Goal: Transaction & Acquisition: Book appointment/travel/reservation

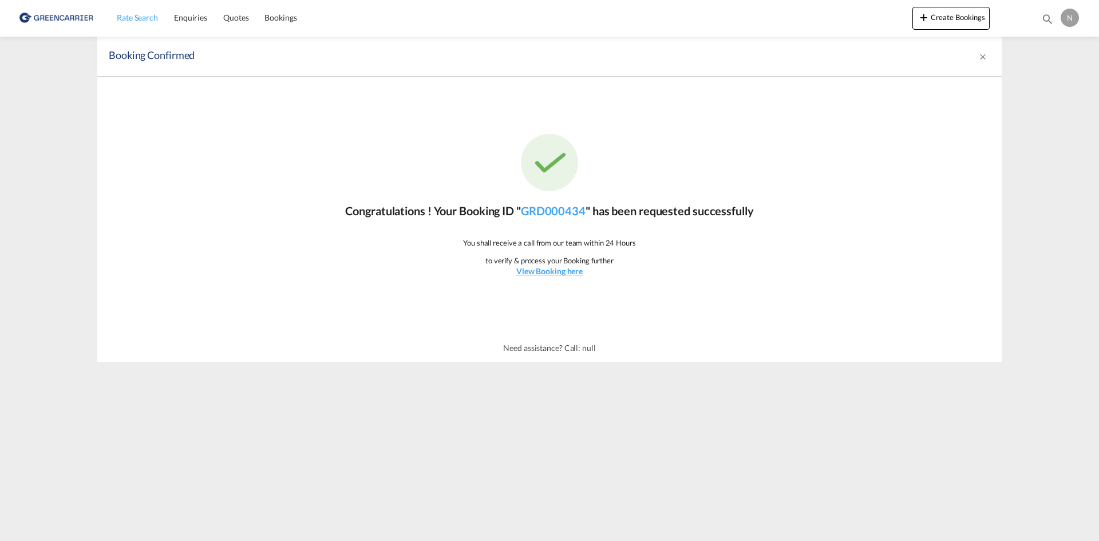
click at [147, 17] on span "Rate Search" at bounding box center [137, 18] width 41 height 10
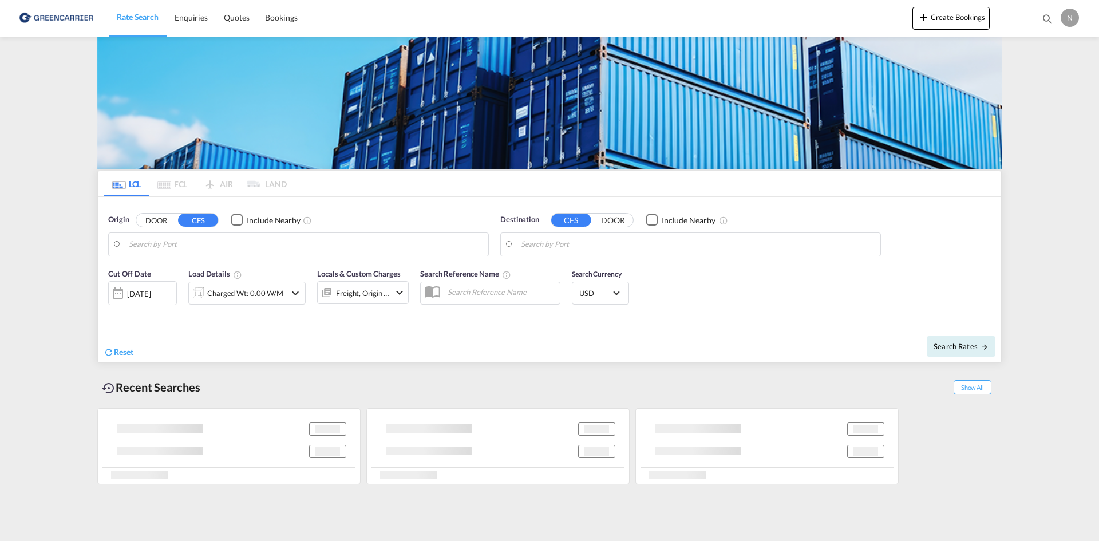
type input "[GEOGRAPHIC_DATA], [GEOGRAPHIC_DATA]"
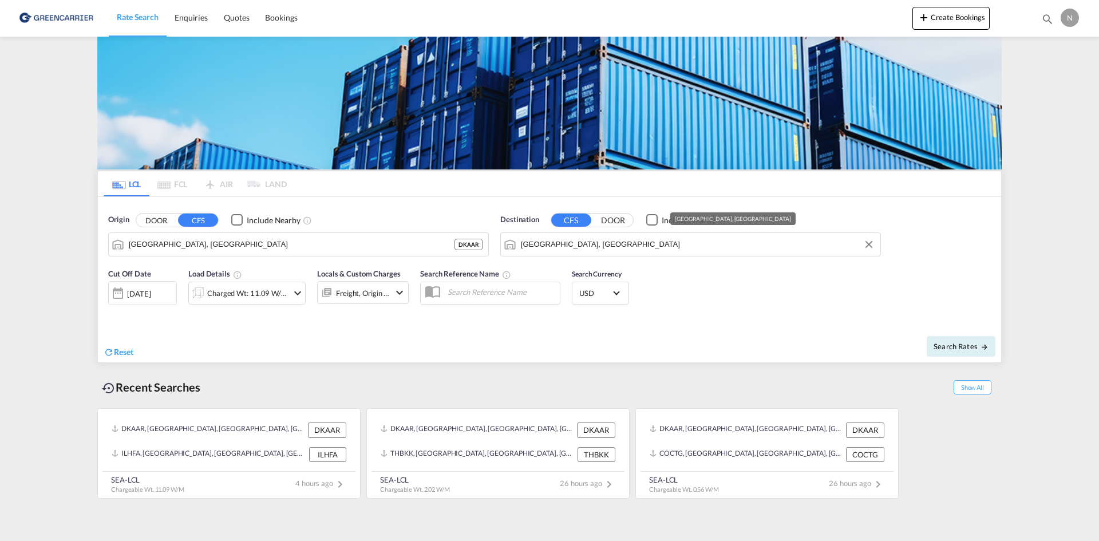
click at [602, 250] on input "[GEOGRAPHIC_DATA], [GEOGRAPHIC_DATA]" at bounding box center [698, 244] width 354 height 17
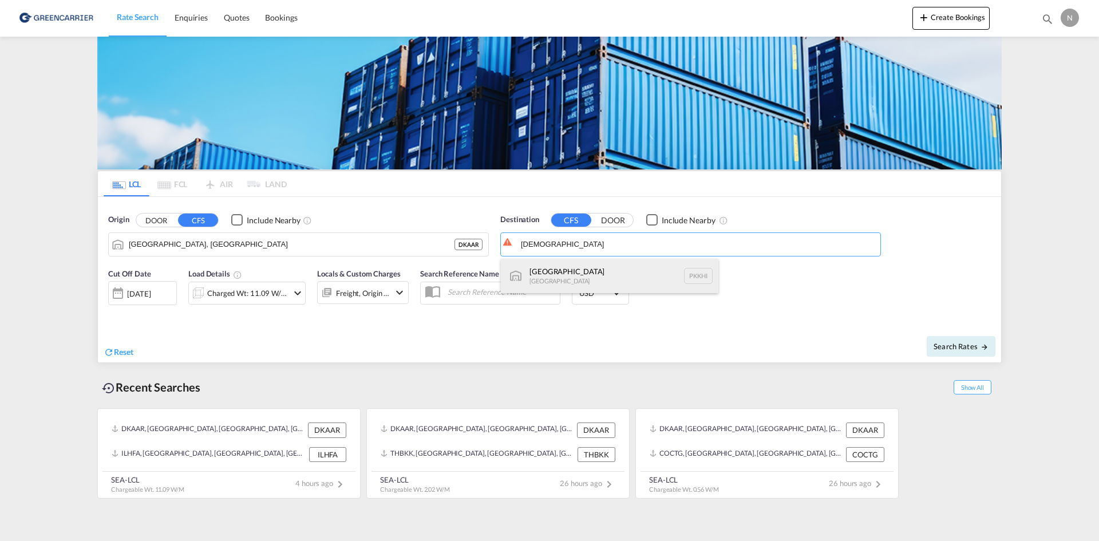
click at [572, 278] on div "Karachi [GEOGRAPHIC_DATA] PKKHI" at bounding box center [610, 276] width 218 height 34
type input "[GEOGRAPHIC_DATA], PKKHI"
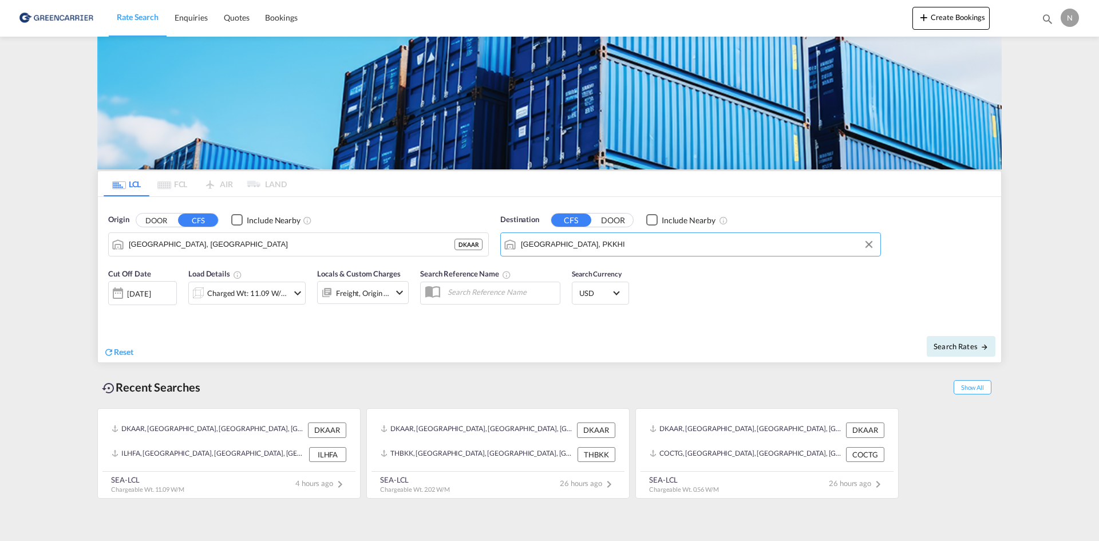
click at [228, 294] on div "Charged Wt: 11.09 W/M" at bounding box center [247, 293] width 81 height 16
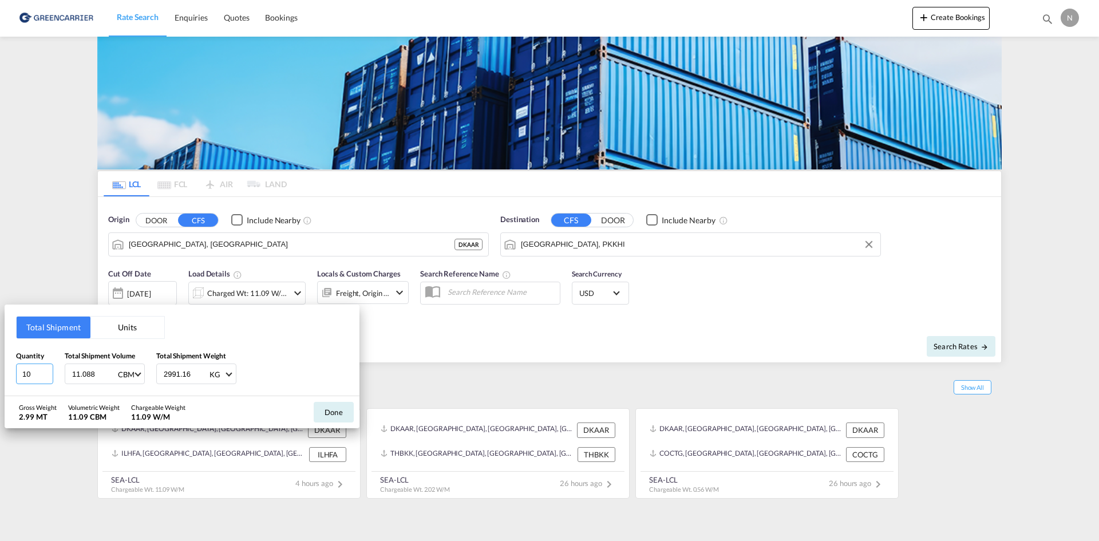
type input "10"
click at [46, 376] on input "10" at bounding box center [34, 373] width 37 height 21
click at [78, 371] on input "11.088" at bounding box center [94, 373] width 46 height 19
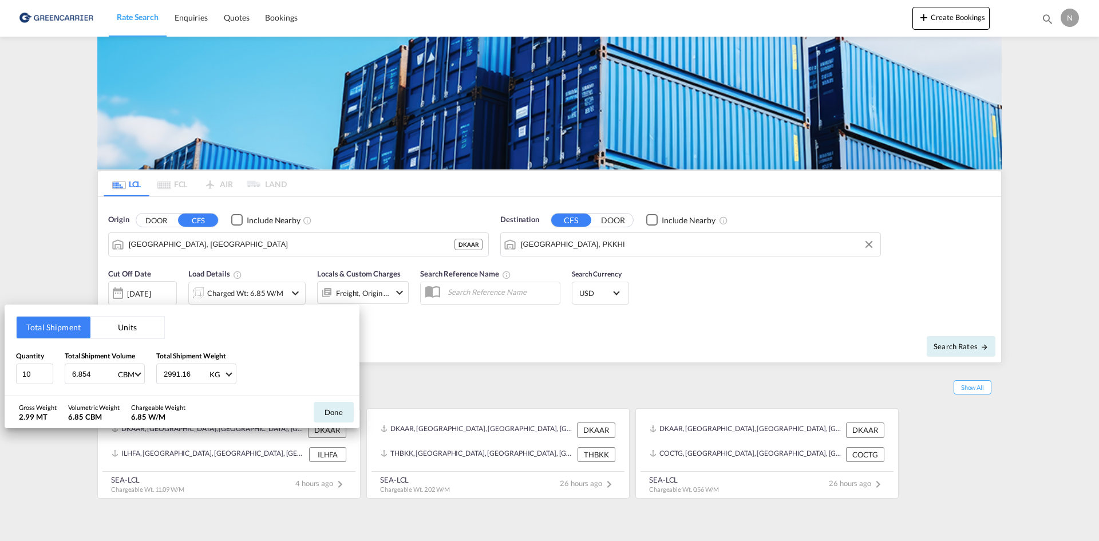
type input "6.854"
type input "4857.200"
click at [347, 414] on button "Done" at bounding box center [334, 412] width 40 height 21
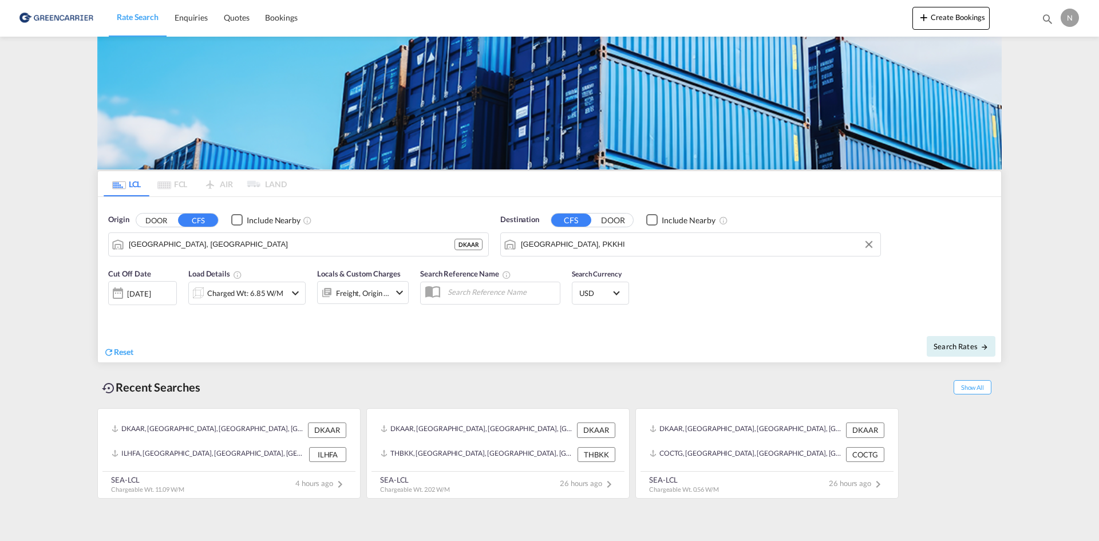
click at [392, 296] on div "Freight, Origin +1" at bounding box center [363, 292] width 92 height 23
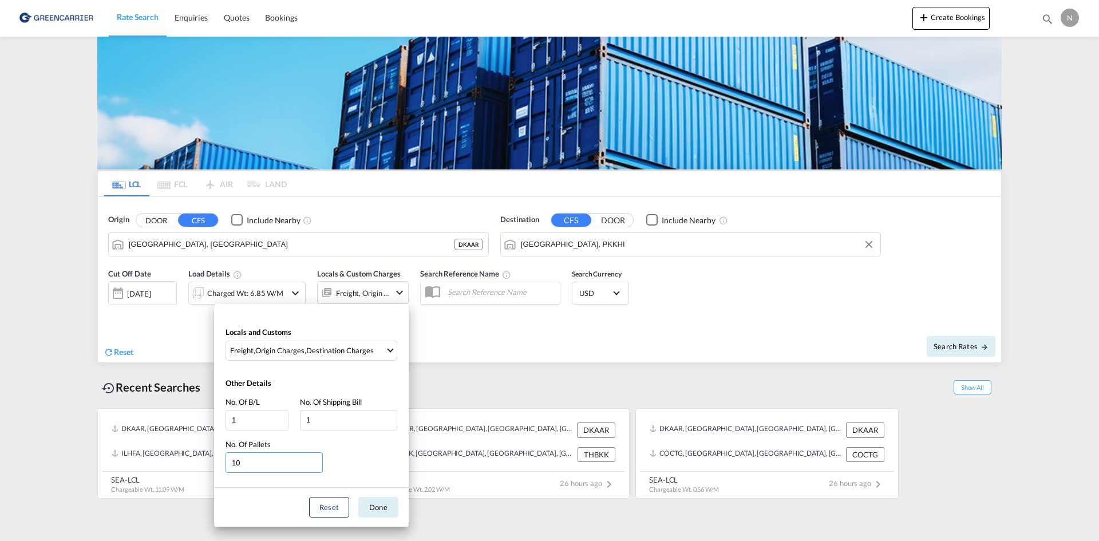
type input "10"
click at [315, 465] on input "10" at bounding box center [274, 462] width 97 height 21
click at [374, 503] on button "Done" at bounding box center [378, 507] width 40 height 21
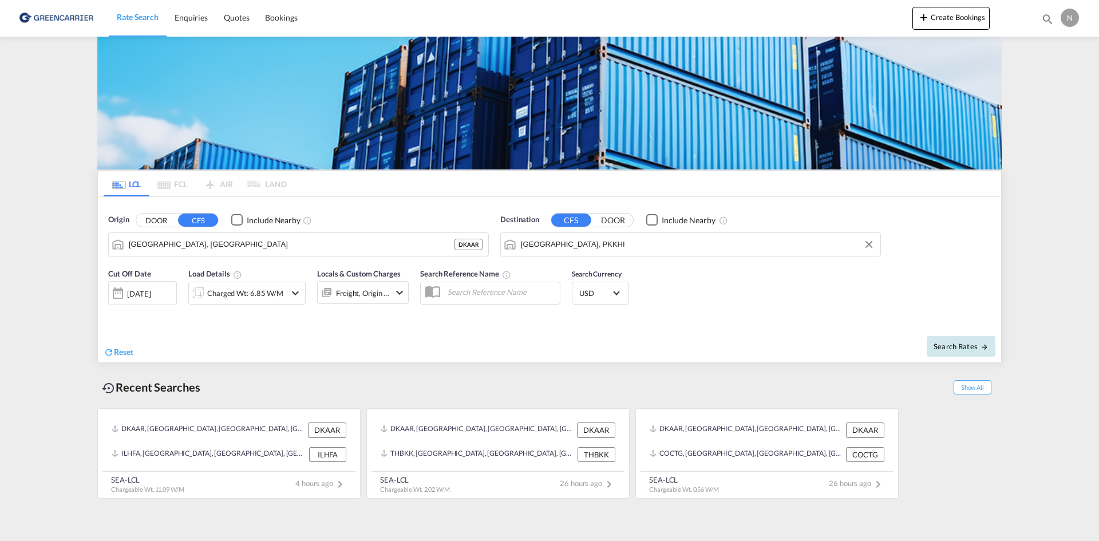
click at [955, 350] on span "Search Rates" at bounding box center [961, 346] width 55 height 9
type input "DKAAR to PKKHI / [DATE]"
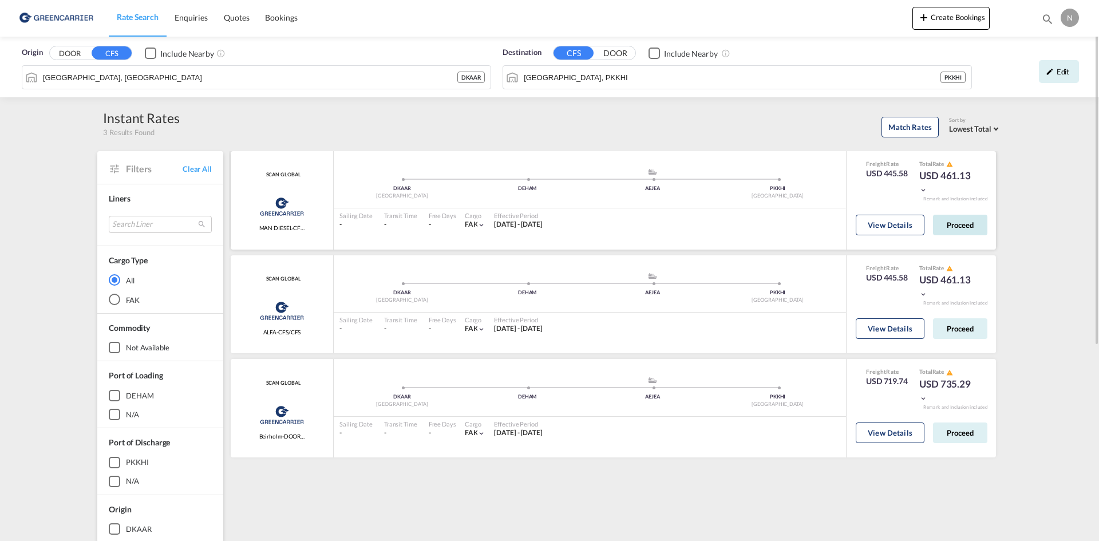
click at [959, 226] on button "Proceed" at bounding box center [960, 225] width 54 height 21
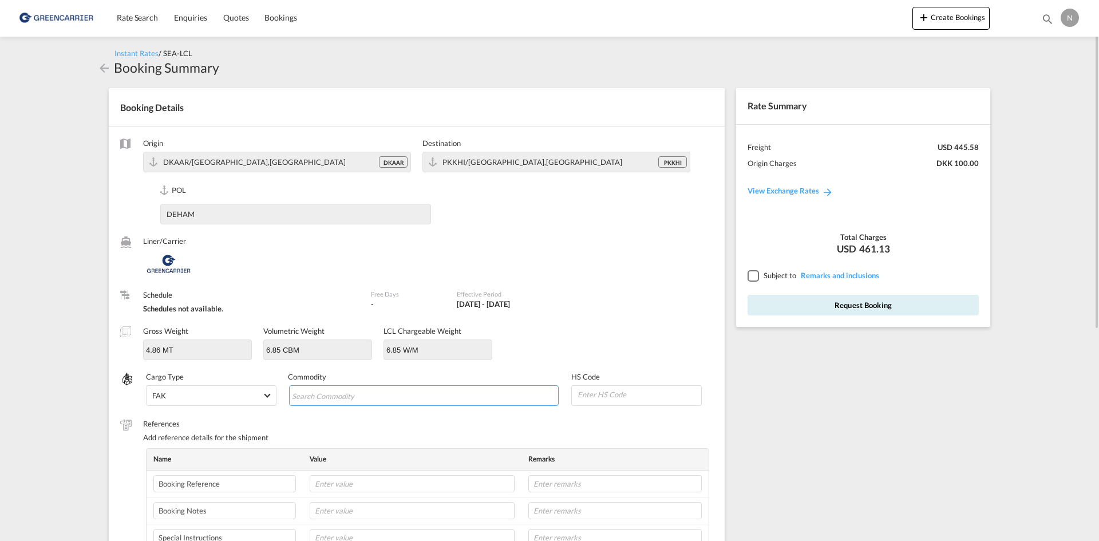
click at [469, 388] on md-chips-wrap "Chips container with autocompletion. Enter the text area, type text to search, …" at bounding box center [424, 395] width 270 height 21
type input "N"
type input "ENZYMES"
type input "350790"
click at [408, 477] on input "text" at bounding box center [412, 483] width 205 height 17
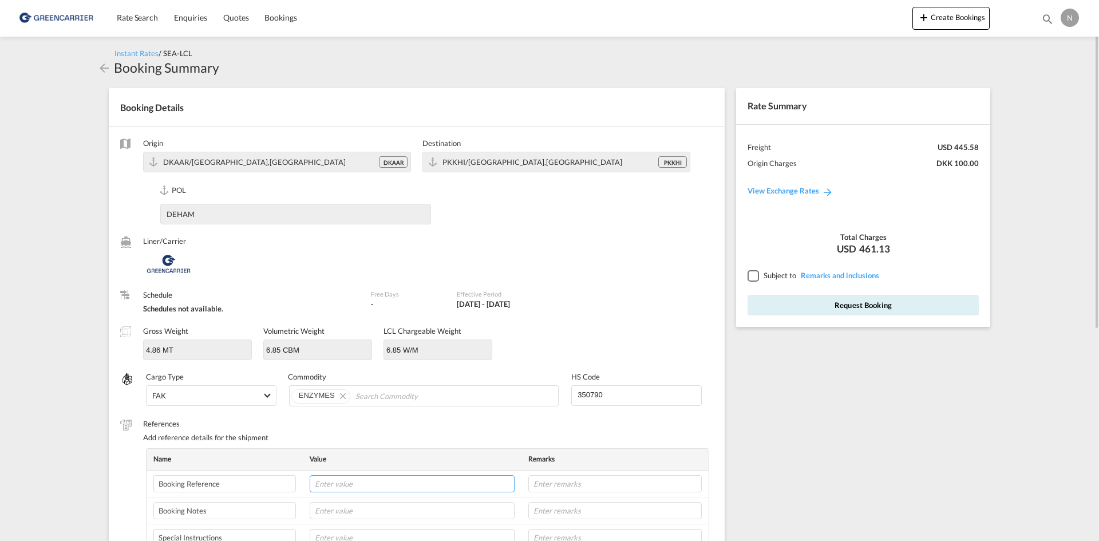
paste input "CPH32106734"
type input "CPH32106734"
type input "NOVONESIS"
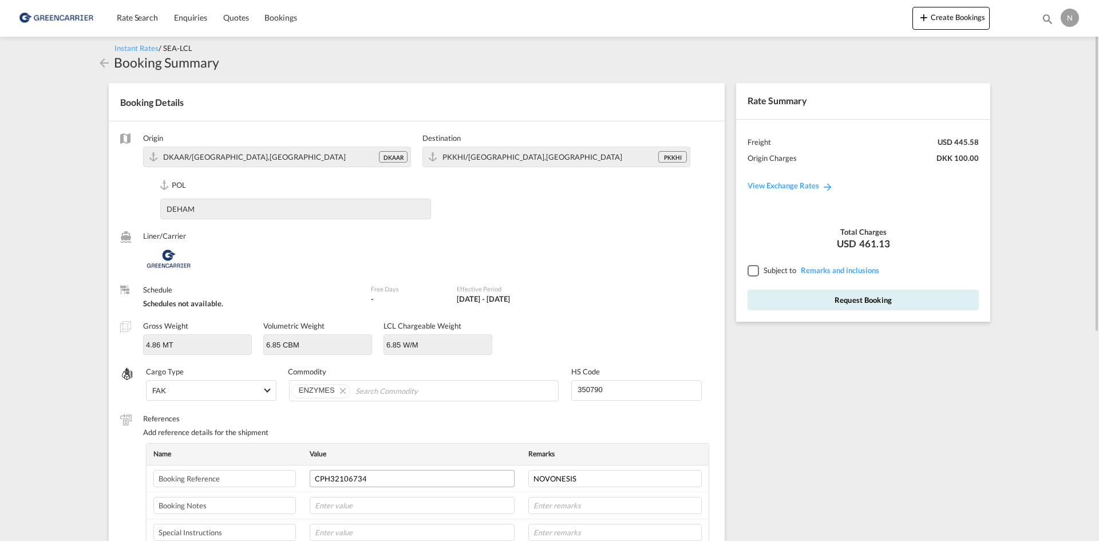
scroll to position [294, 0]
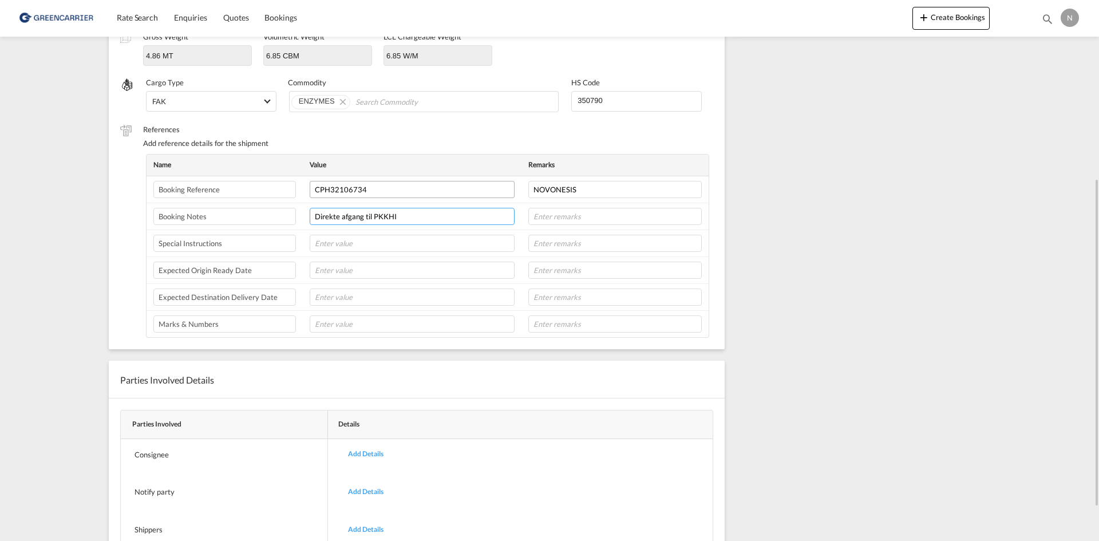
type input "Direkte afgang til PKKHI"
type input "28-08"
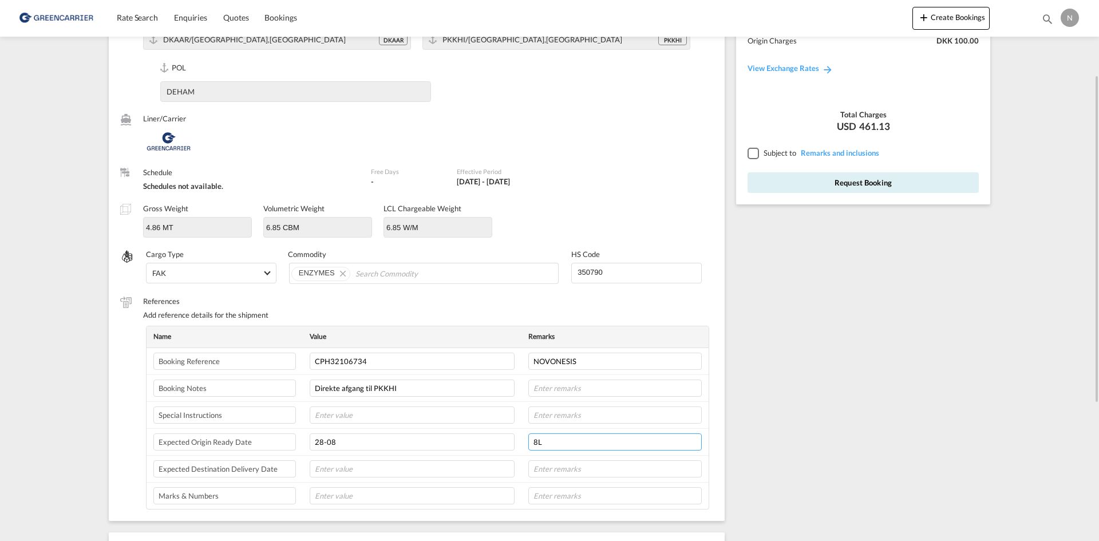
type input "8L"
click at [754, 154] on div at bounding box center [753, 153] width 10 height 10
click at [760, 175] on button "Request Booking" at bounding box center [863, 182] width 231 height 21
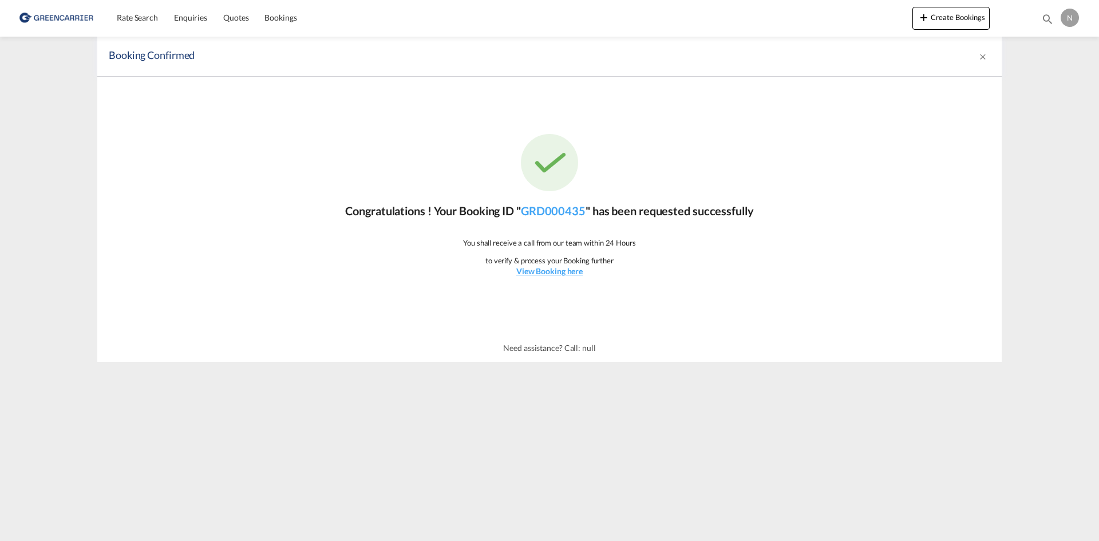
scroll to position [0, 0]
